Goal: Information Seeking & Learning: Check status

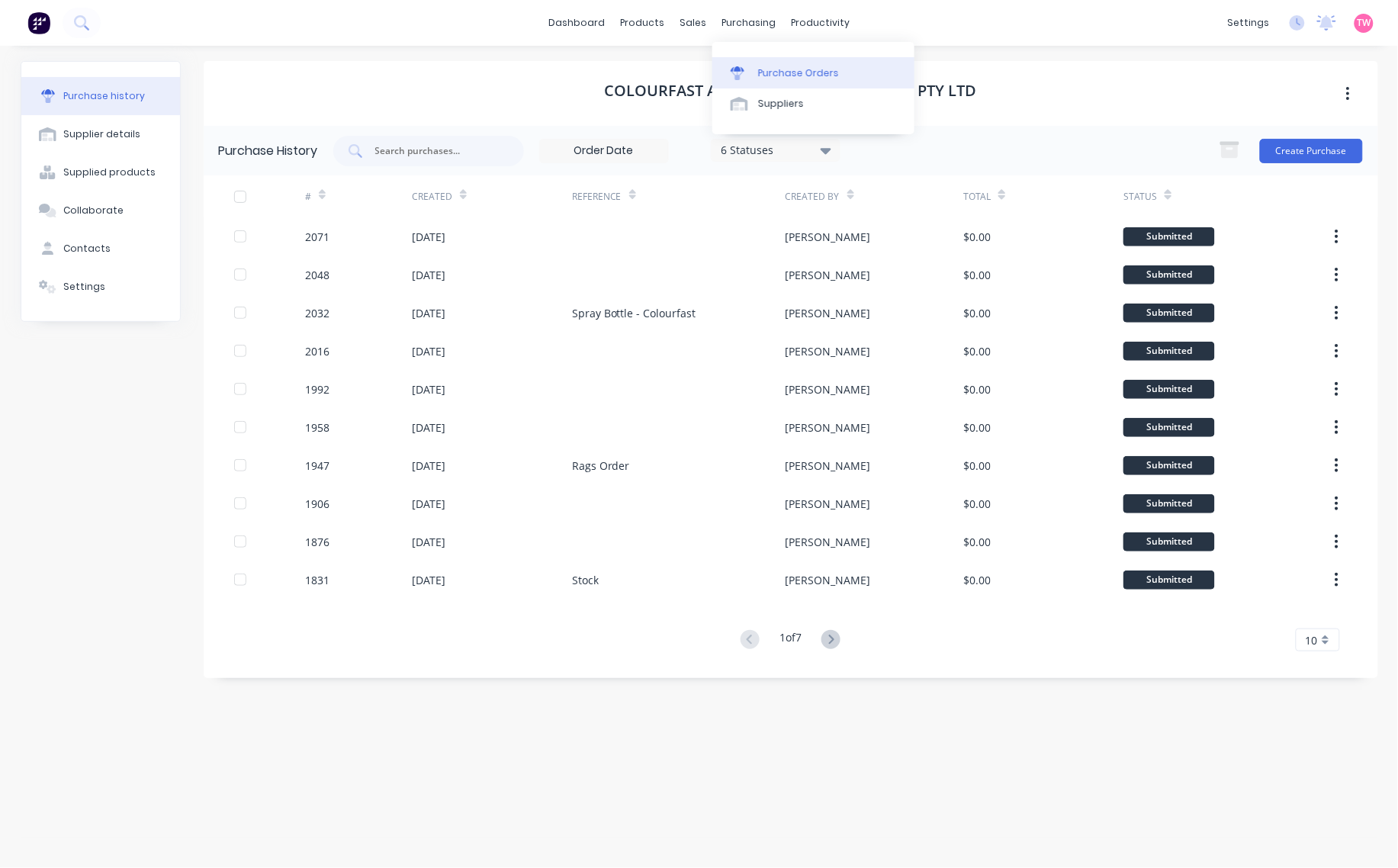
click at [791, 74] on div "Purchase Orders" at bounding box center [798, 73] width 80 height 14
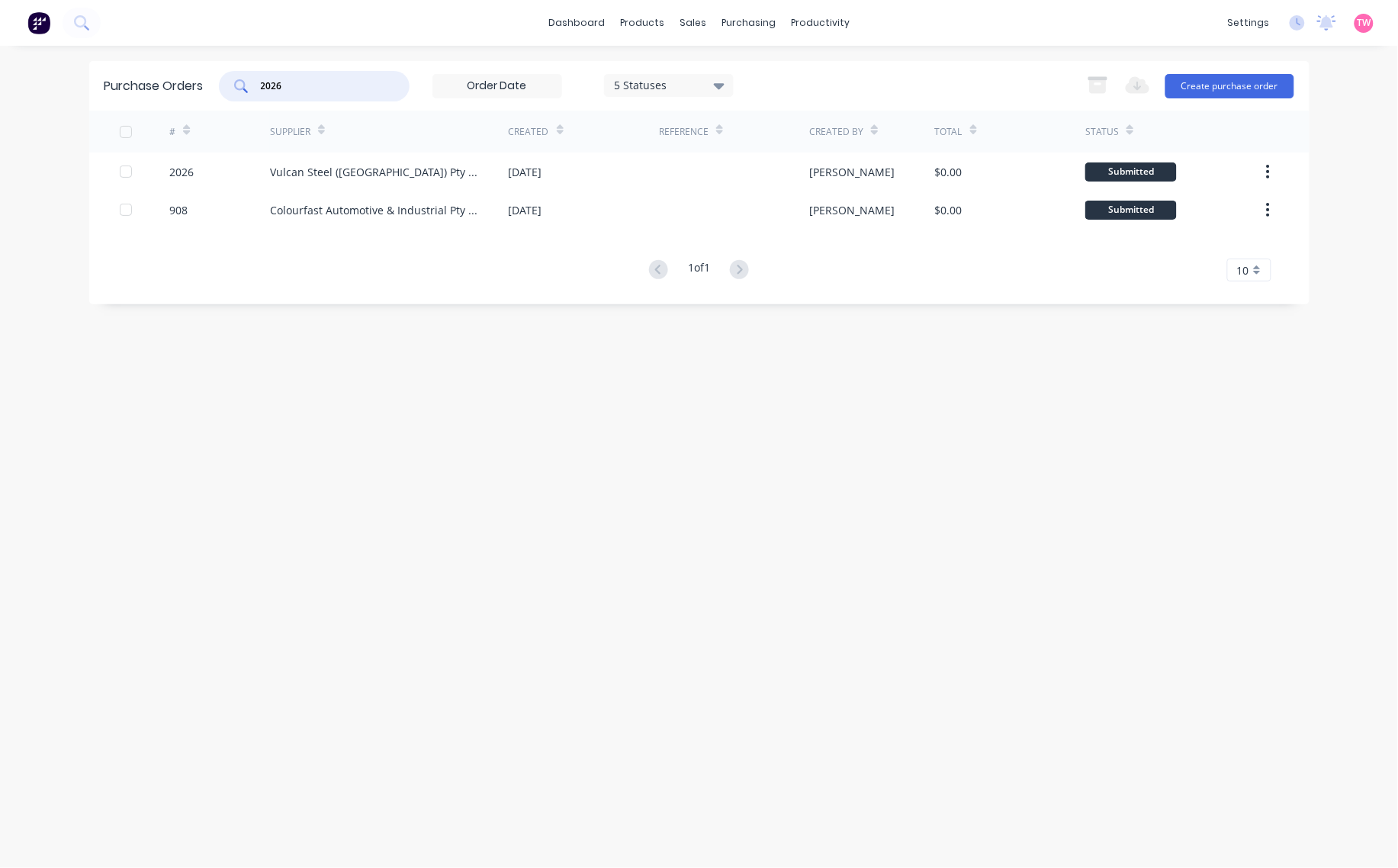
drag, startPoint x: 325, startPoint y: 84, endPoint x: 239, endPoint y: 84, distance: 86.0
click at [239, 84] on div "2026" at bounding box center [314, 86] width 190 height 31
type input "2027"
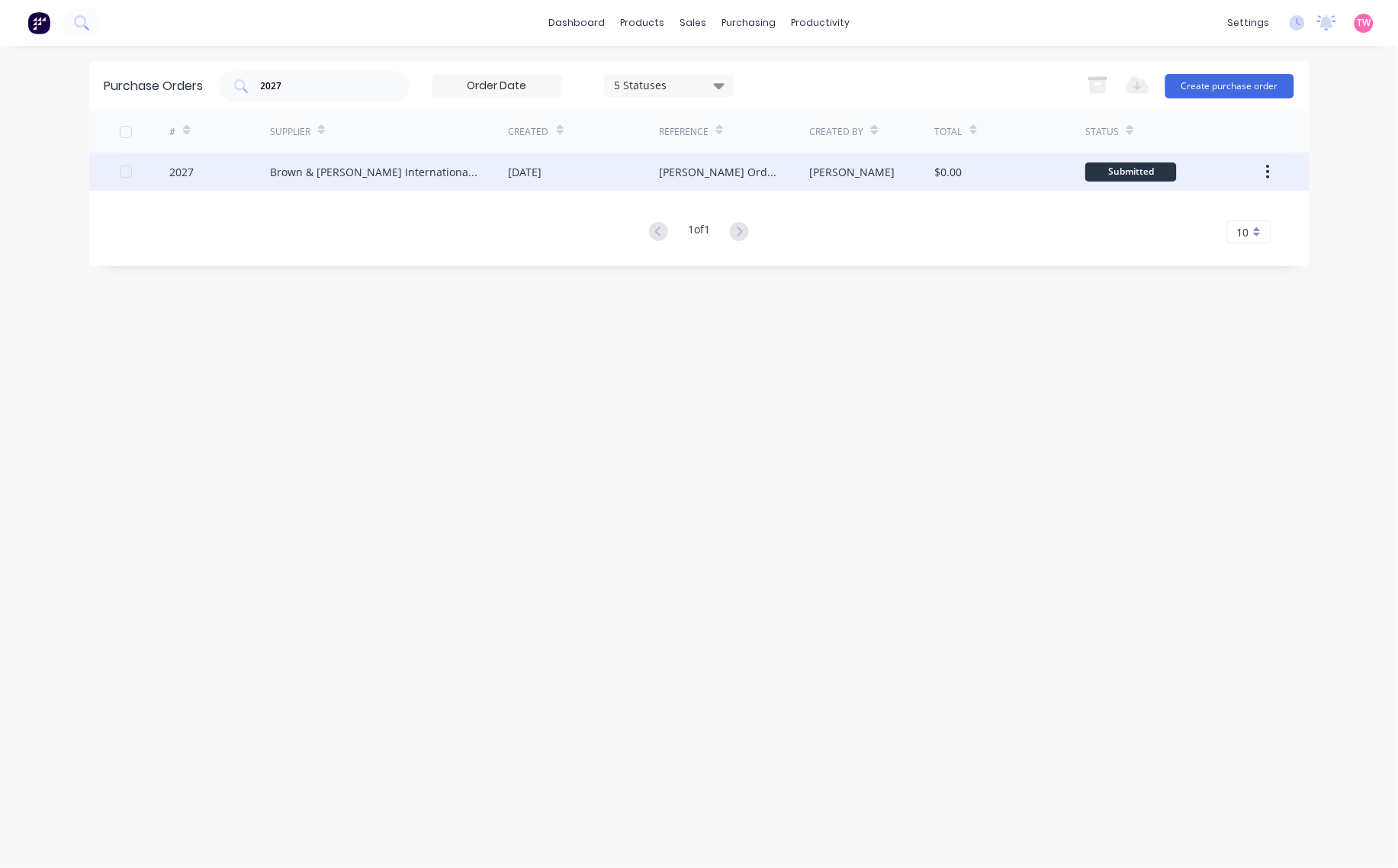
click at [215, 172] on div "2027" at bounding box center [219, 171] width 101 height 38
type textarea "x"
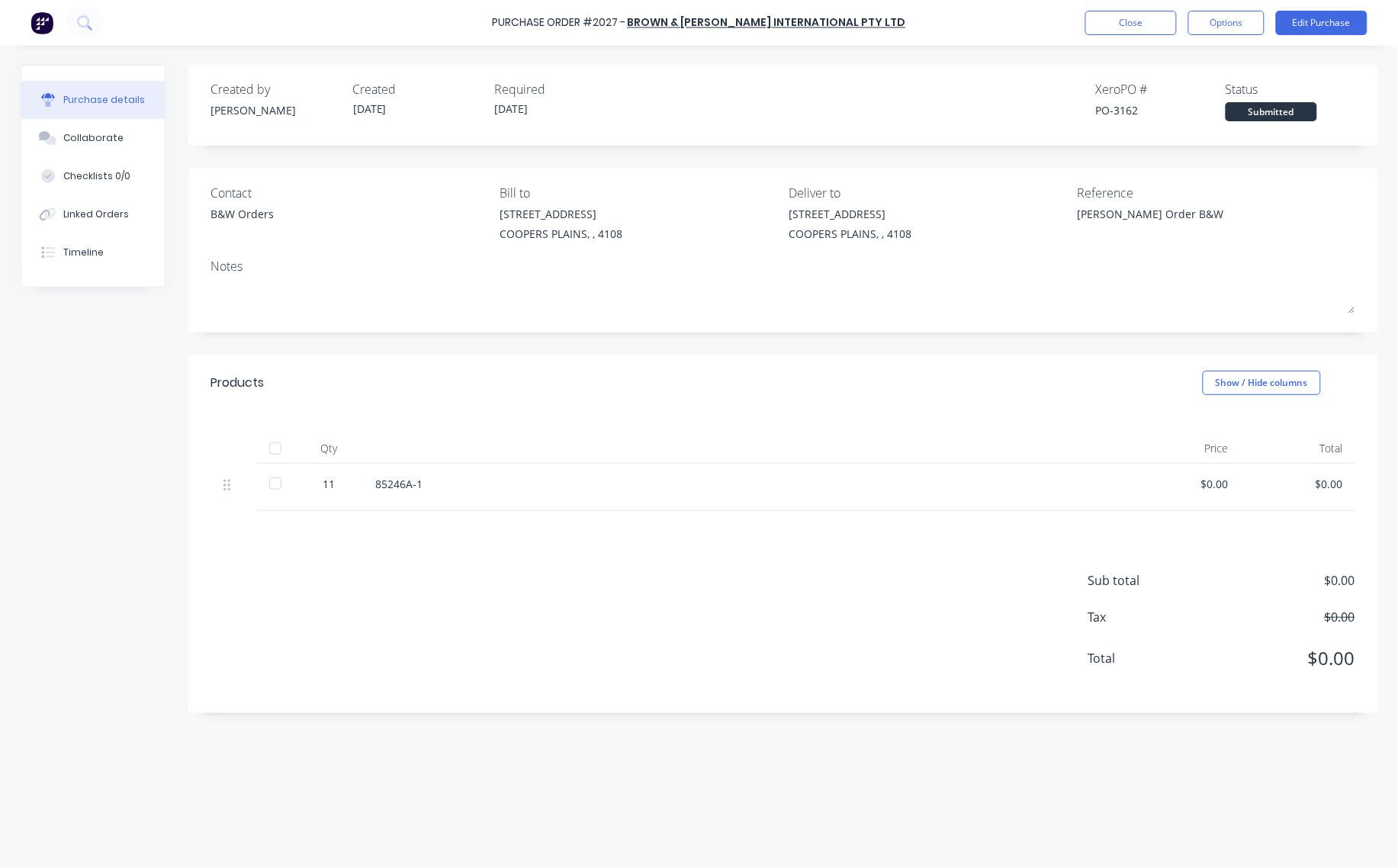
click at [1130, 104] on div "PO-3162" at bounding box center [1161, 110] width 129 height 16
copy div "3162"
click at [1103, 27] on button "Close" at bounding box center [1131, 23] width 92 height 24
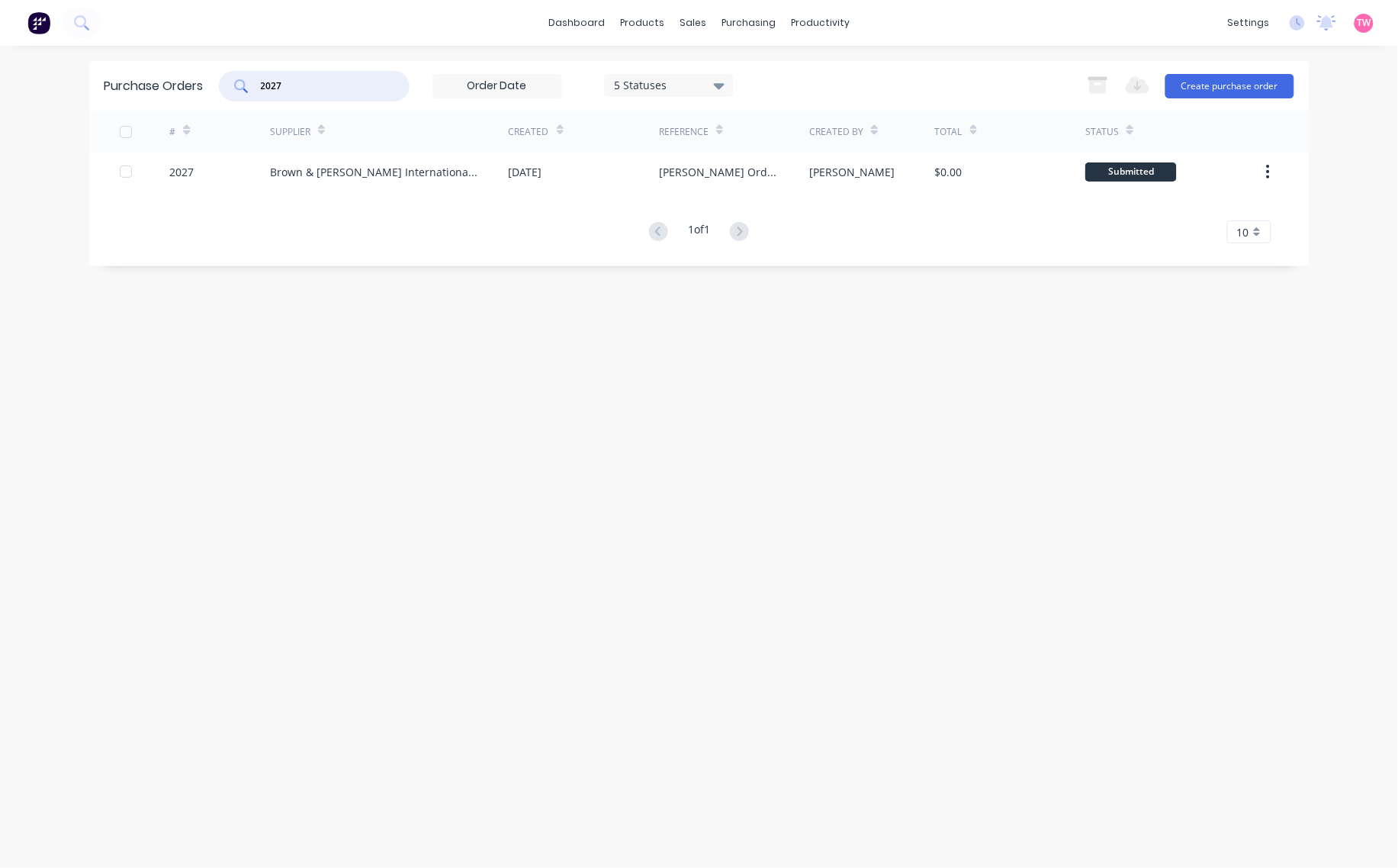
click at [227, 88] on div "2027" at bounding box center [314, 86] width 190 height 31
paste input "33"
type input "2033"
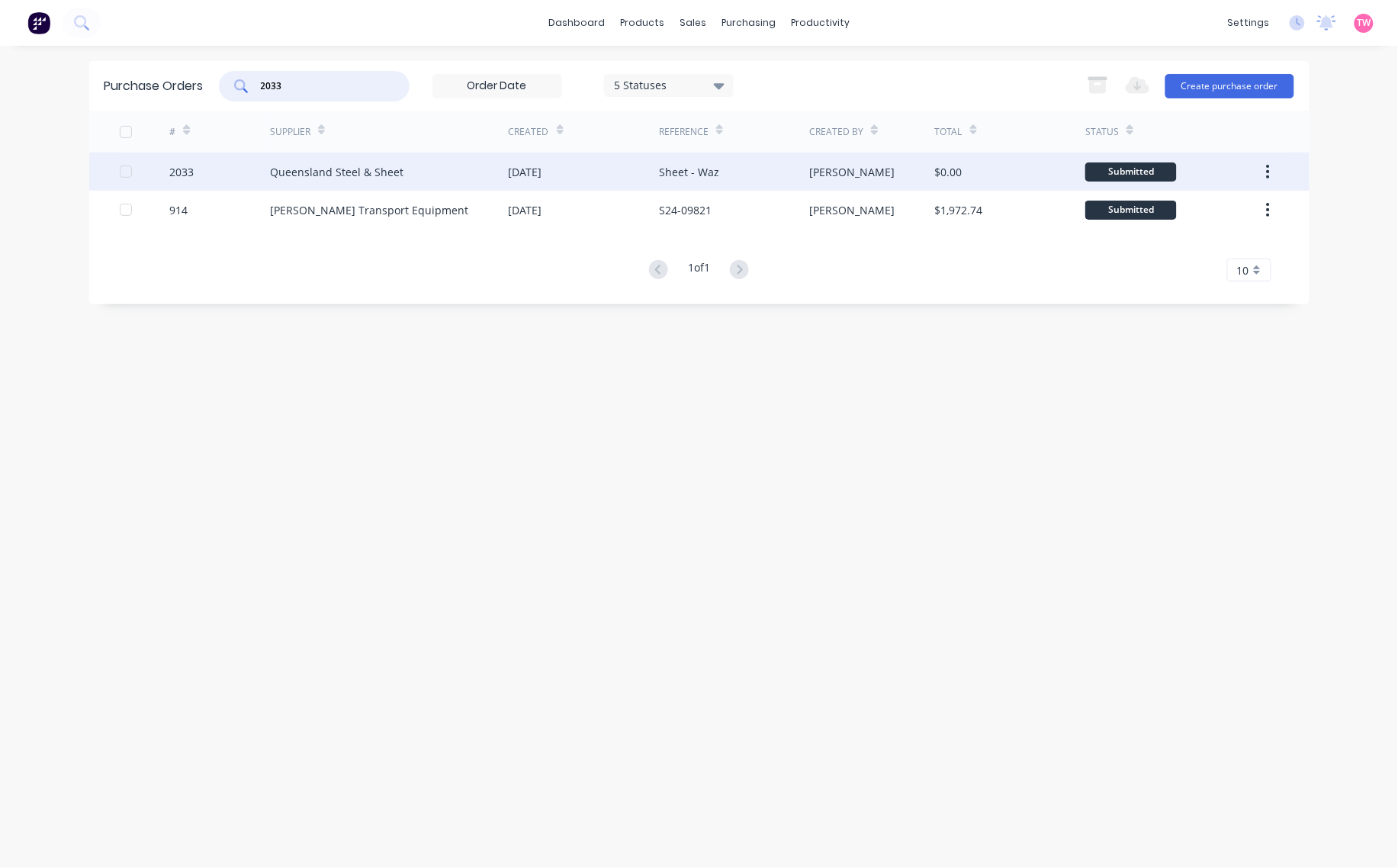
click at [225, 172] on div "2033" at bounding box center [219, 171] width 101 height 38
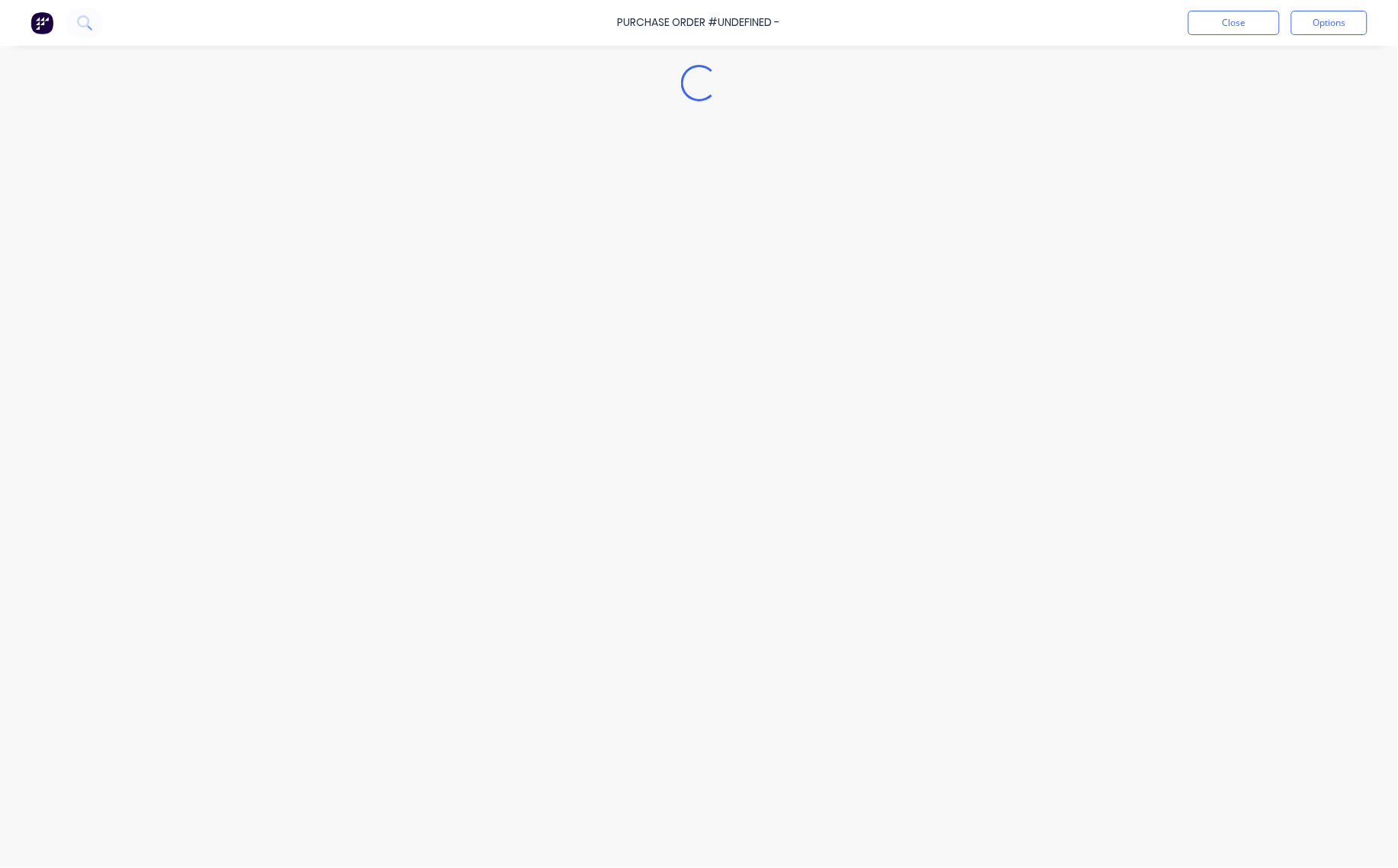
type textarea "x"
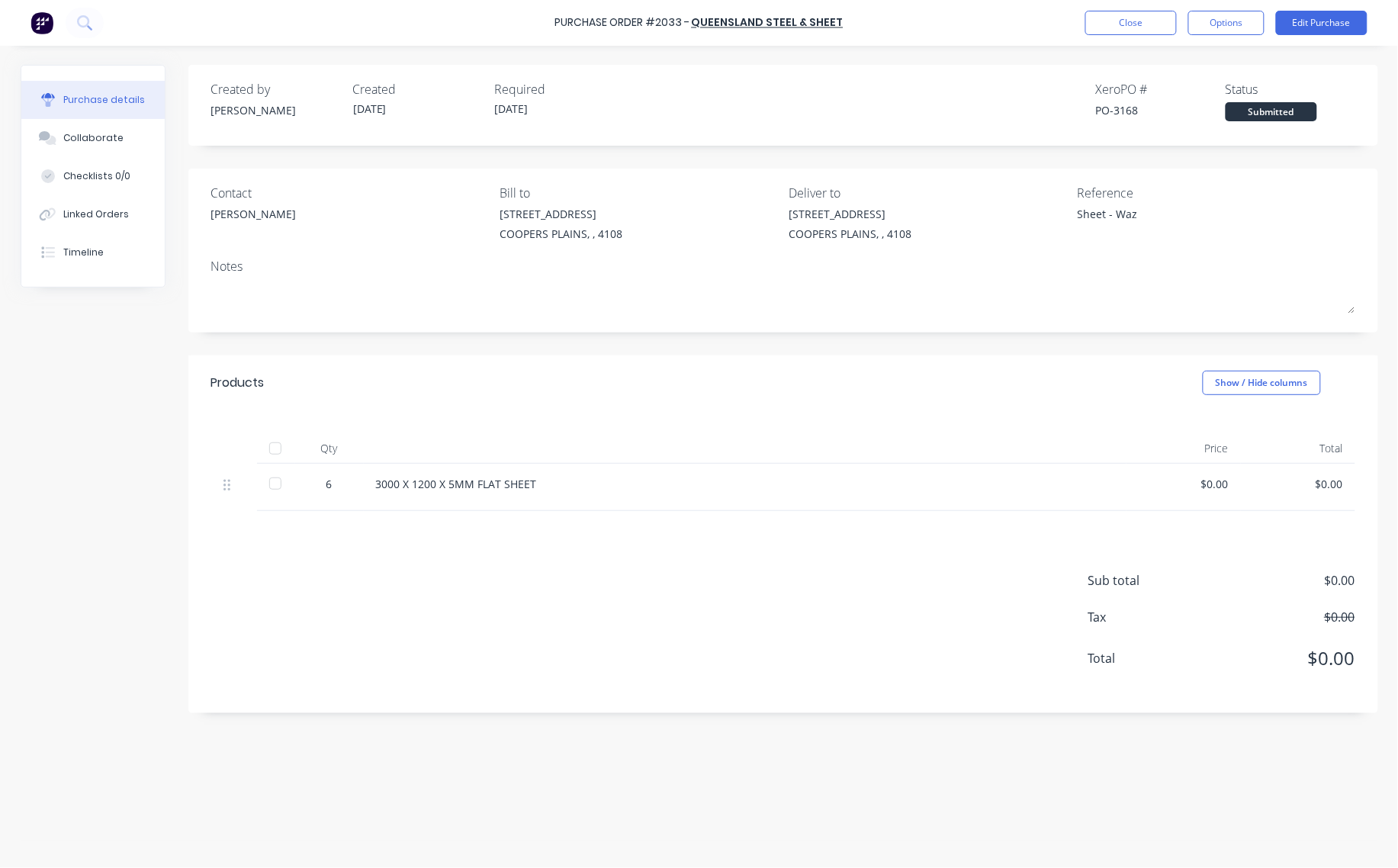
click at [1129, 107] on div "PO-3168" at bounding box center [1161, 110] width 129 height 16
copy div "3168"
click at [1116, 31] on button "Close" at bounding box center [1131, 23] width 92 height 24
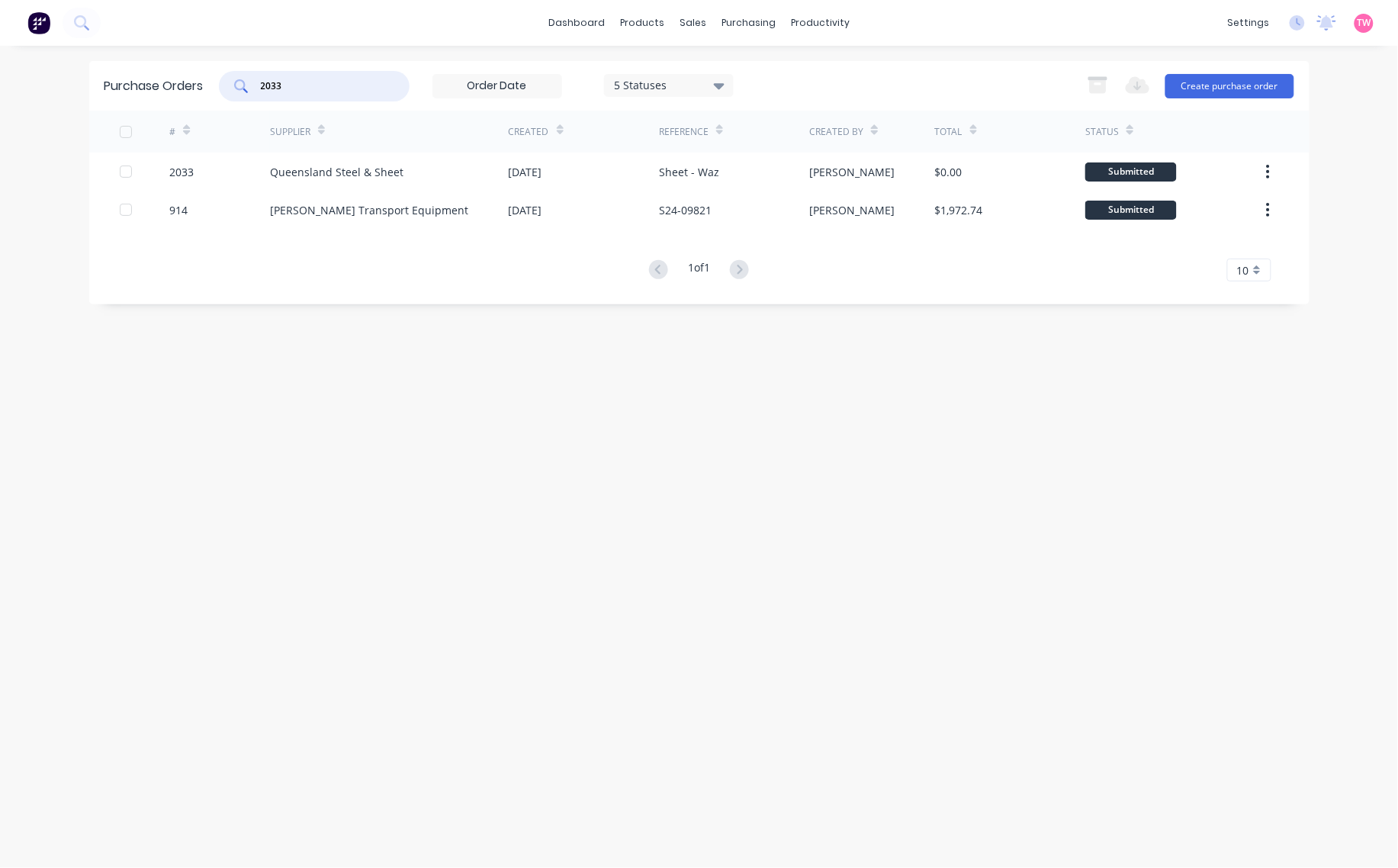
drag, startPoint x: 294, startPoint y: 86, endPoint x: 233, endPoint y: 78, distance: 61.5
click at [233, 78] on div "2033" at bounding box center [314, 86] width 190 height 31
paste input "1944"
type input "1944"
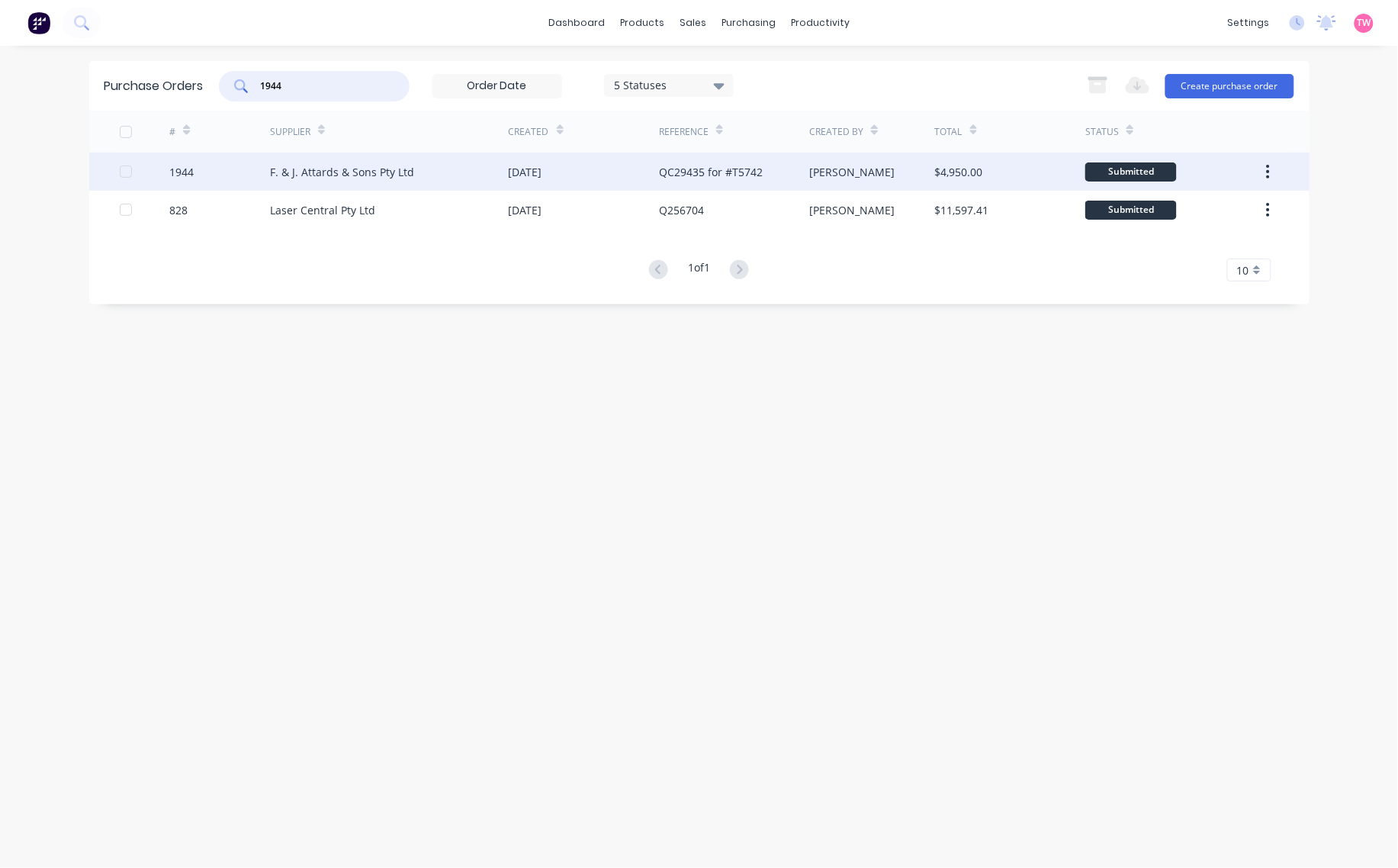
click at [225, 169] on div "1944" at bounding box center [219, 171] width 101 height 38
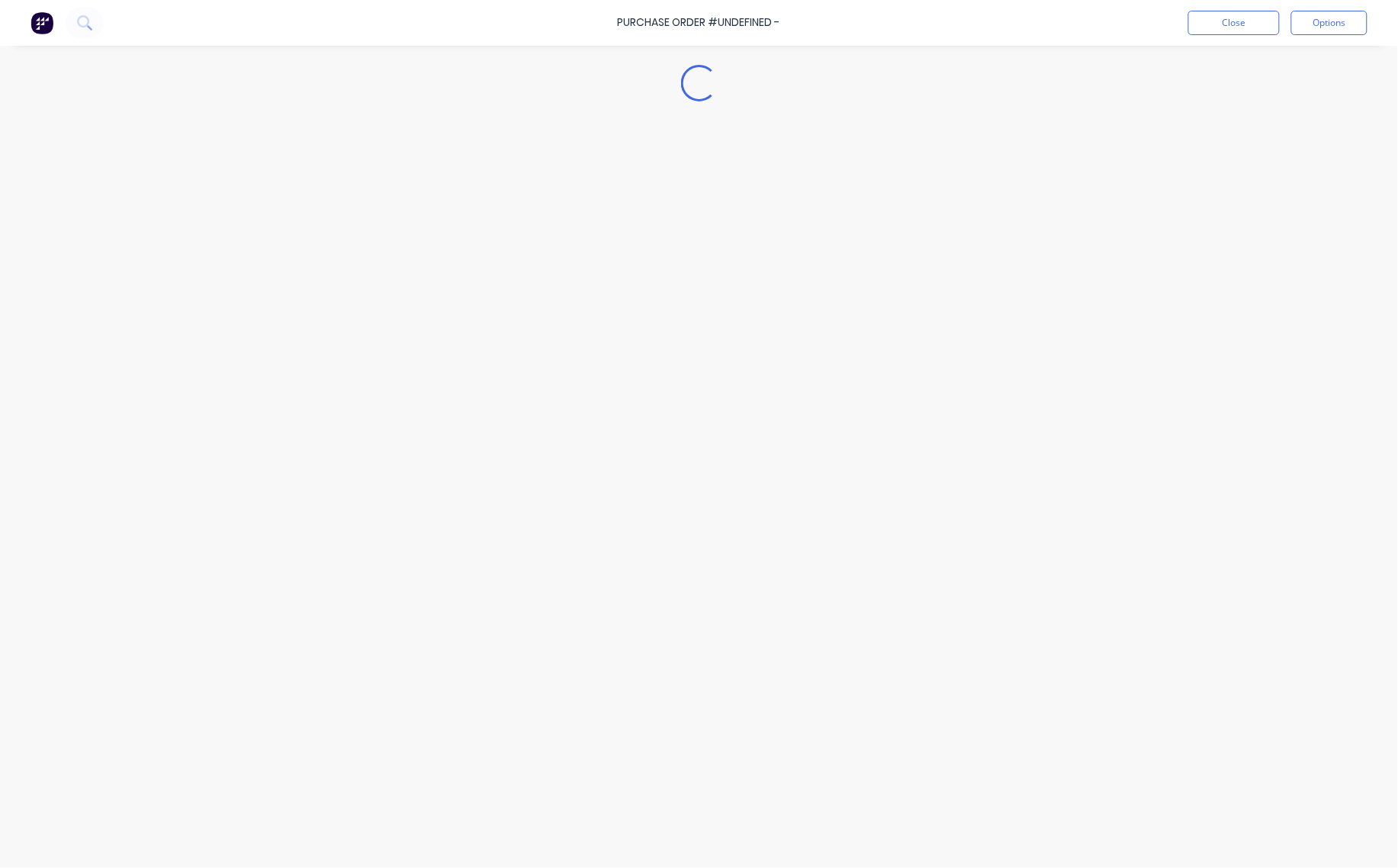
type textarea "x"
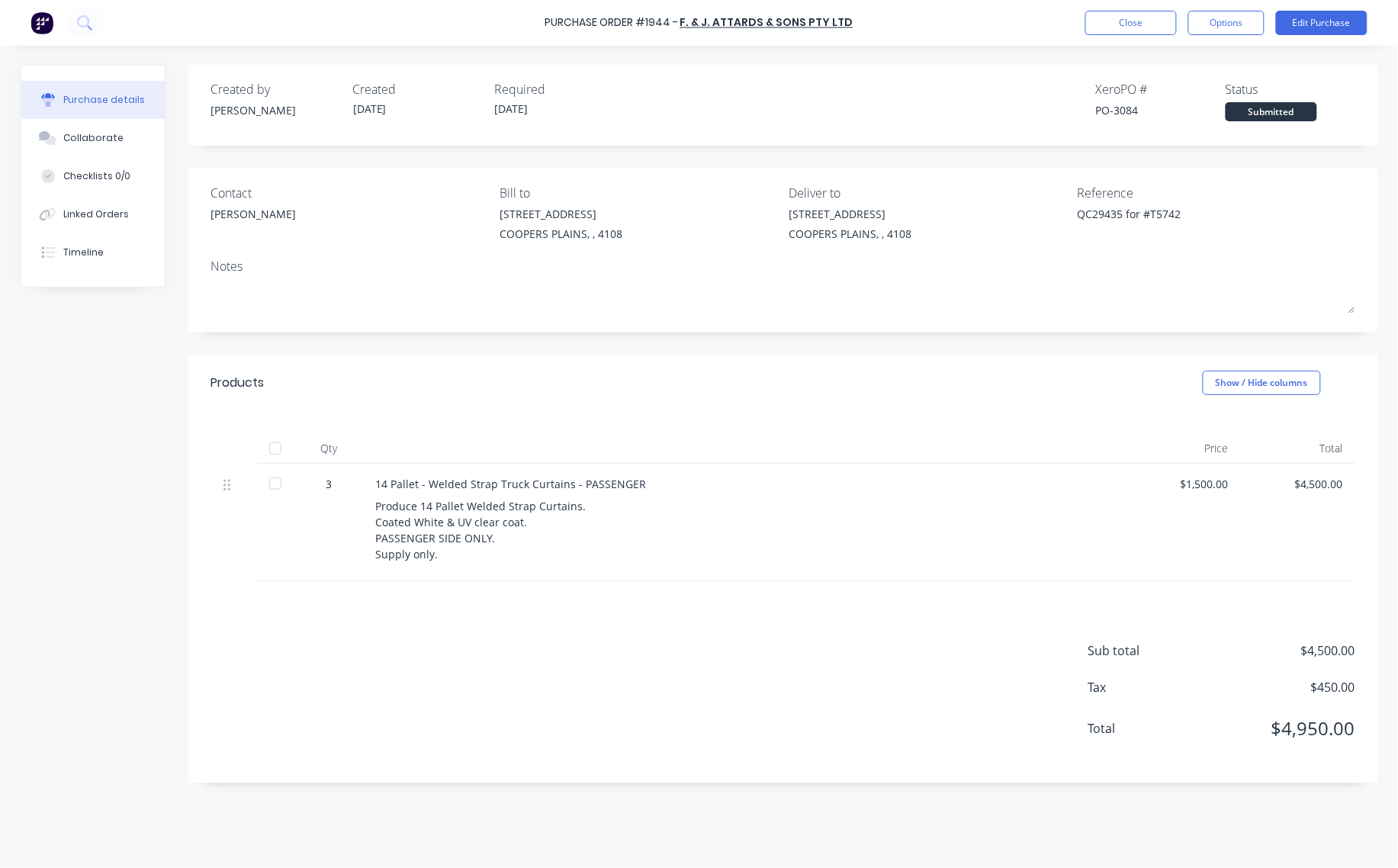
click at [1135, 104] on div "PO-3084" at bounding box center [1161, 110] width 129 height 16
click at [1119, 111] on div "PO-3084" at bounding box center [1161, 110] width 129 height 16
copy div "3084"
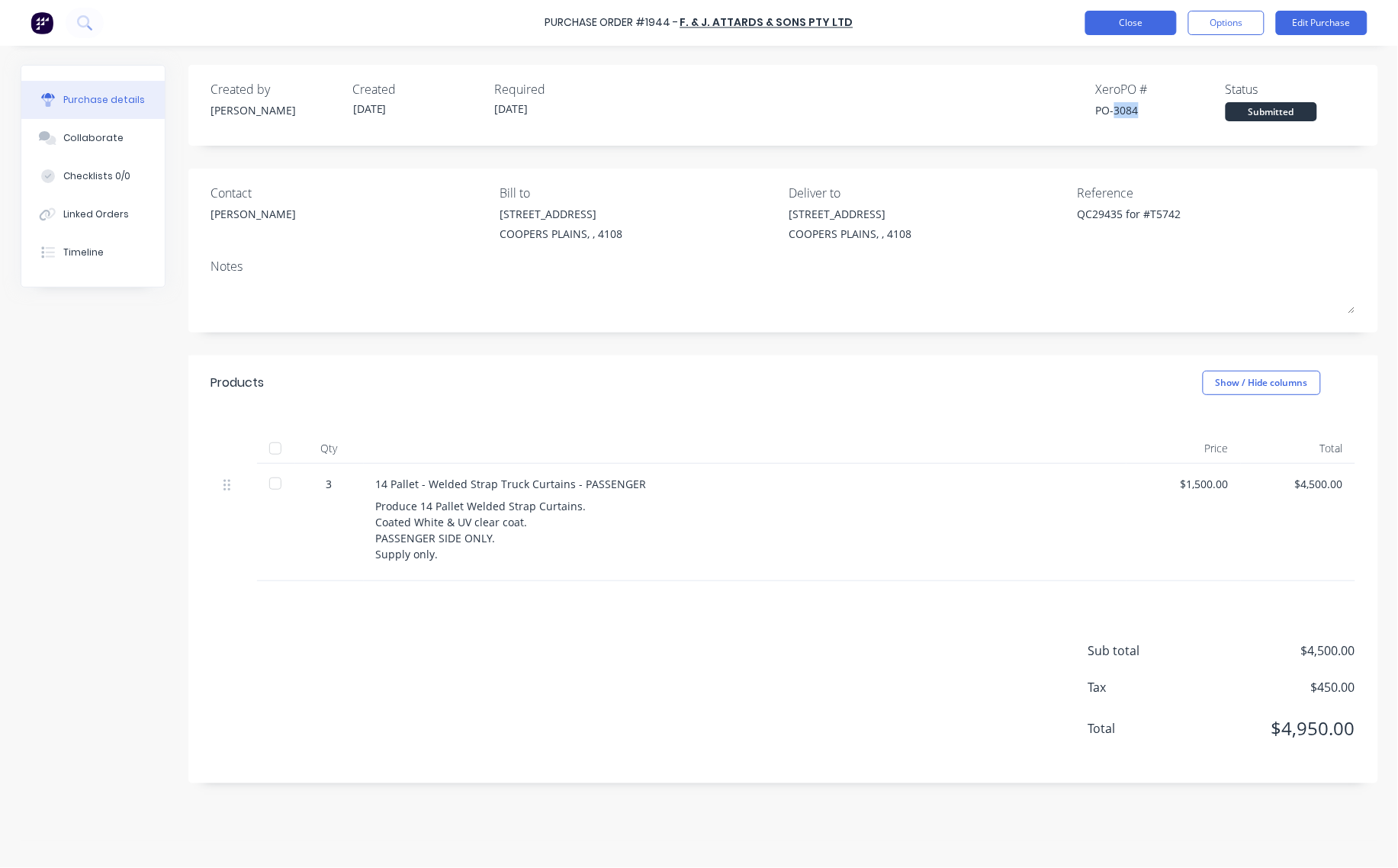
click at [1116, 16] on button "Close" at bounding box center [1131, 23] width 92 height 24
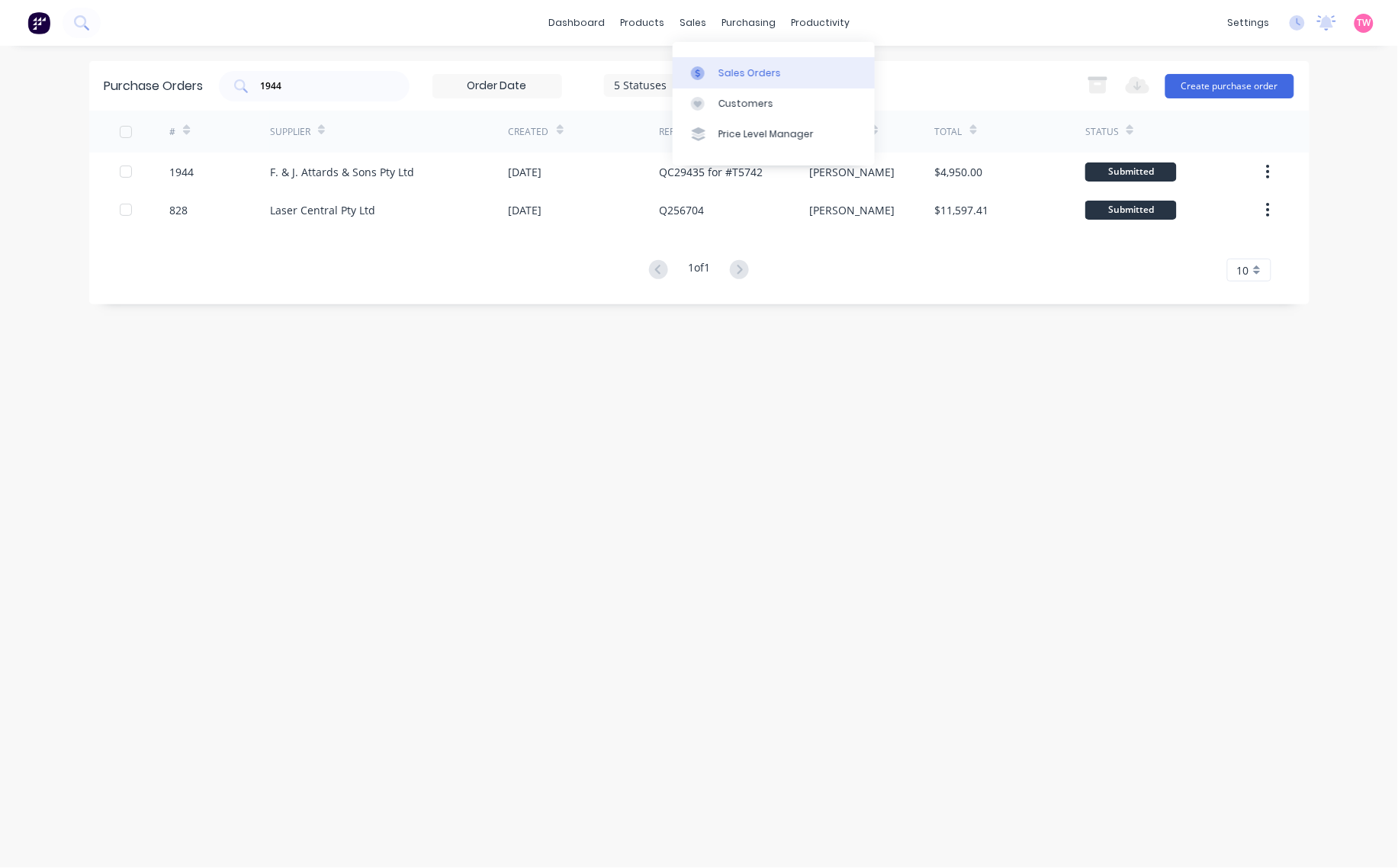
click at [730, 63] on link "Sales Orders" at bounding box center [774, 72] width 202 height 31
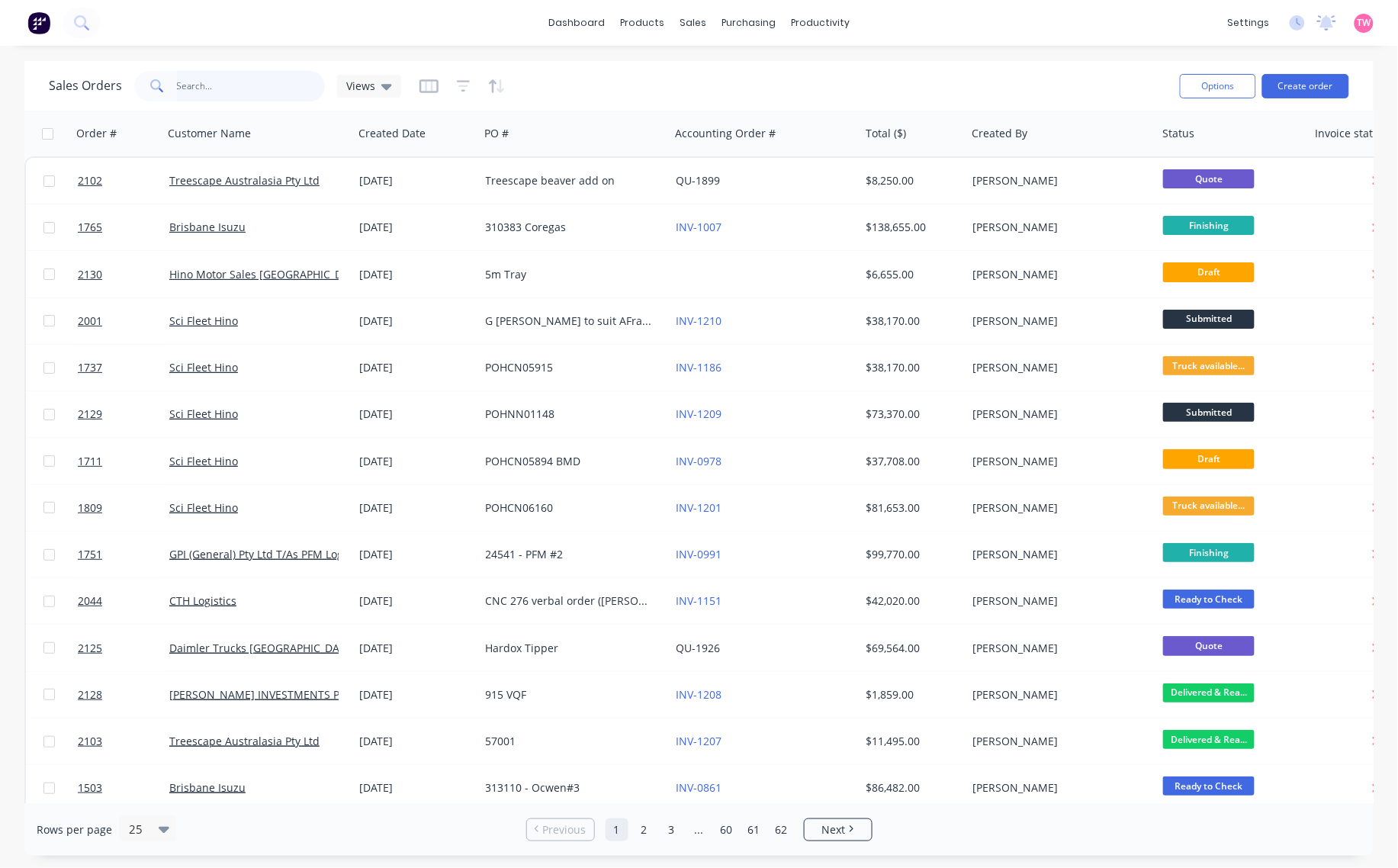
click at [195, 80] on input "text" at bounding box center [251, 86] width 149 height 31
type input "b92846"
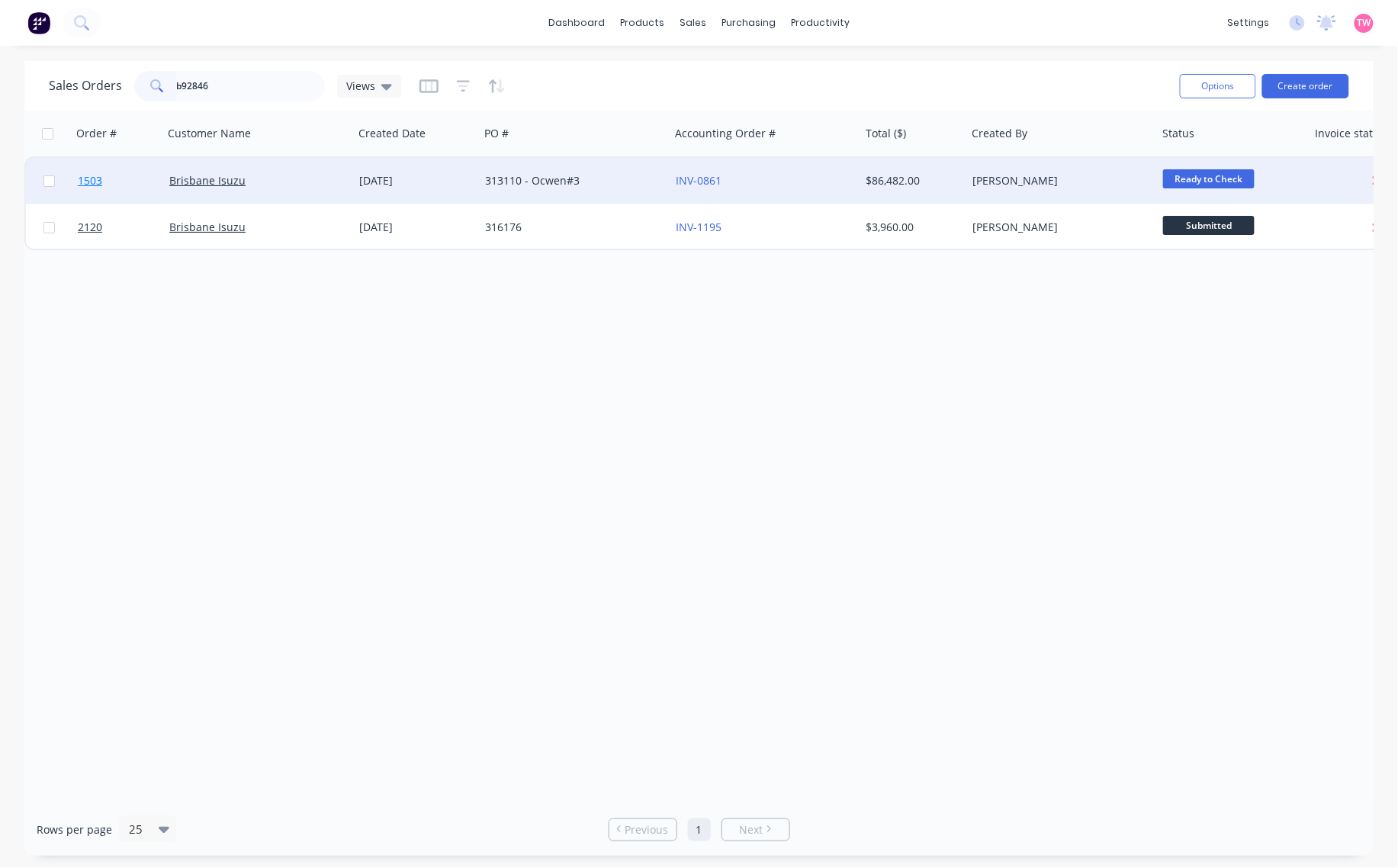
click at [134, 180] on link "1503" at bounding box center [123, 181] width 92 height 46
